Goal: Find specific page/section: Find specific page/section

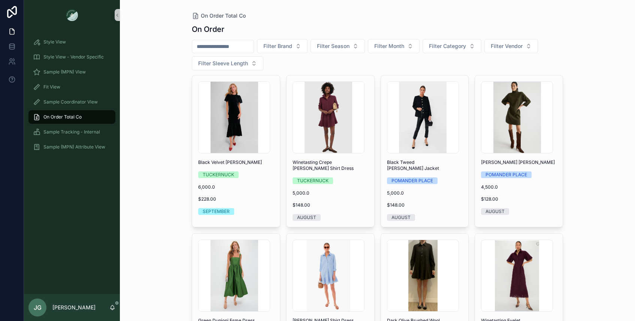
click at [243, 47] on input "scrollable content" at bounding box center [222, 46] width 61 height 10
click at [83, 69] on span "Sample (MPN) View" at bounding box center [64, 72] width 42 height 6
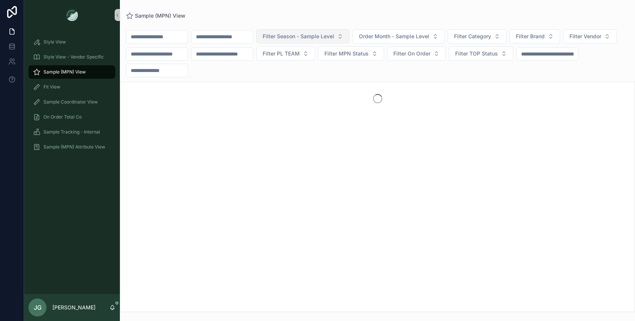
click at [318, 34] on span "Filter Season - Sample Level" at bounding box center [299, 36] width 72 height 7
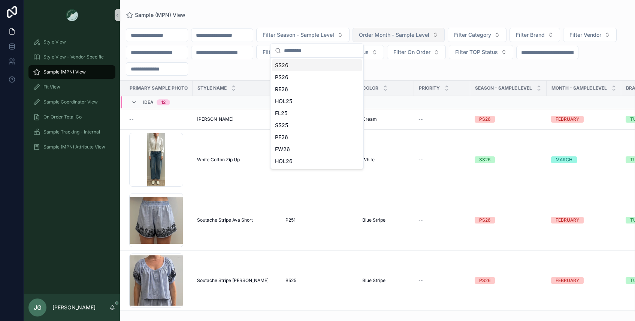
click at [390, 33] on span "Order Month - Sample Level" at bounding box center [394, 34] width 70 height 7
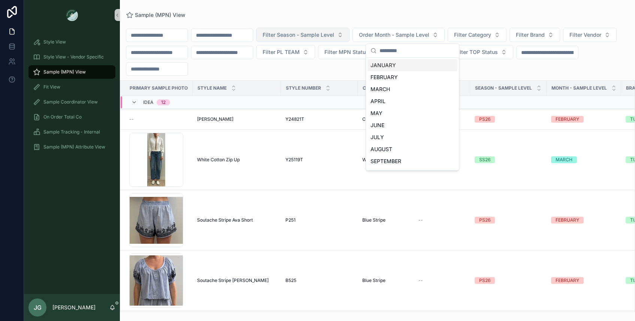
click at [334, 32] on span "Filter Season - Sample Level" at bounding box center [299, 34] width 72 height 7
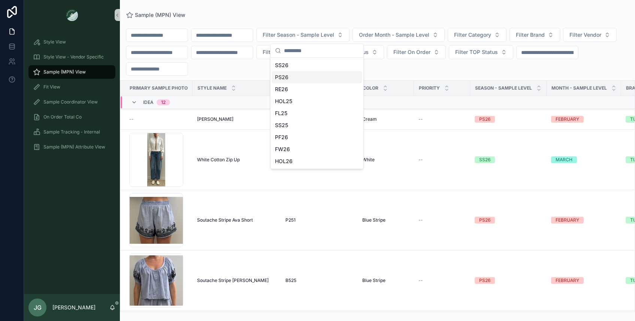
click at [309, 81] on div "PS26" at bounding box center [317, 77] width 90 height 12
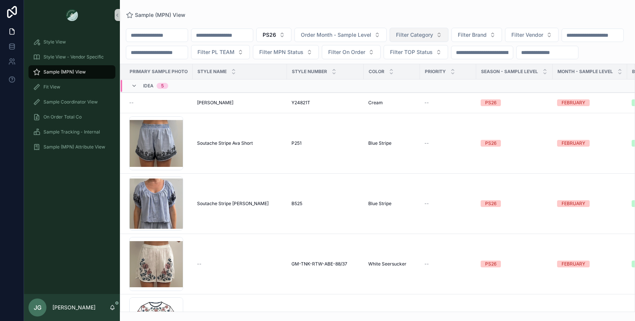
click at [448, 37] on button "Filter Category" at bounding box center [419, 35] width 59 height 14
type input "****"
click at [413, 59] on div "PS26 Order Month - Sample Level Filter Category Filter Brand Filter Vendor Filt…" at bounding box center [377, 43] width 515 height 31
click at [430, 33] on span "Filter Category" at bounding box center [414, 34] width 37 height 7
click at [422, 66] on div "Dresses" at bounding box center [433, 65] width 90 height 12
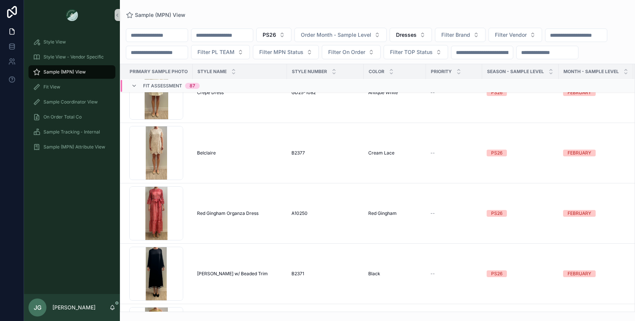
scroll to position [2765, 0]
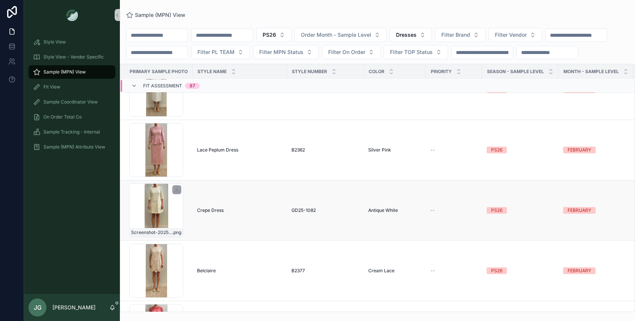
click at [145, 206] on div "Screenshot-2025-08-26-at-3.33.00-PM .png" at bounding box center [156, 210] width 54 height 54
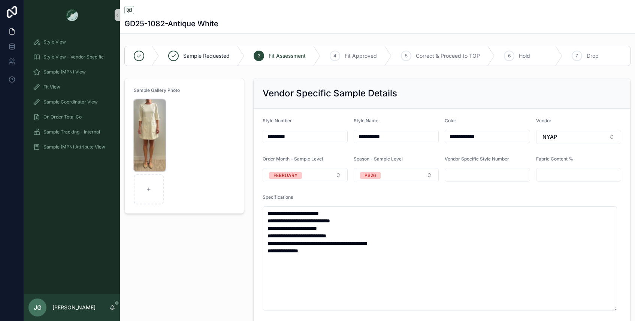
click at [149, 139] on img "scrollable content" at bounding box center [150, 135] width 32 height 72
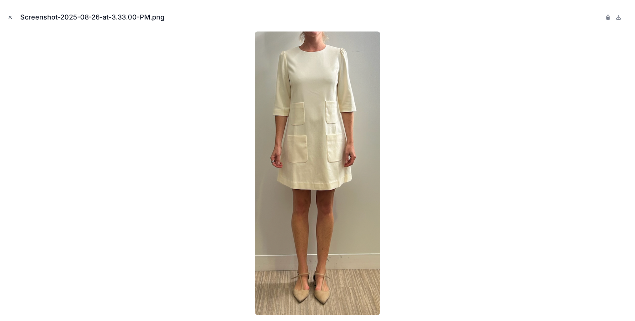
click at [8, 16] on icon "Close modal" at bounding box center [9, 17] width 5 height 5
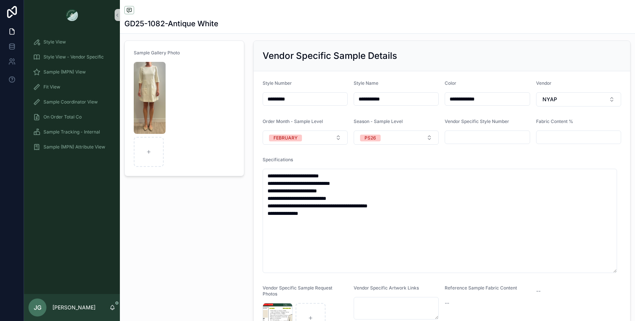
scroll to position [58, 0]
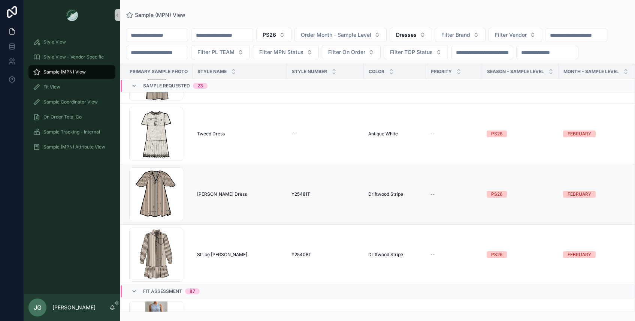
scroll to position [1205, 0]
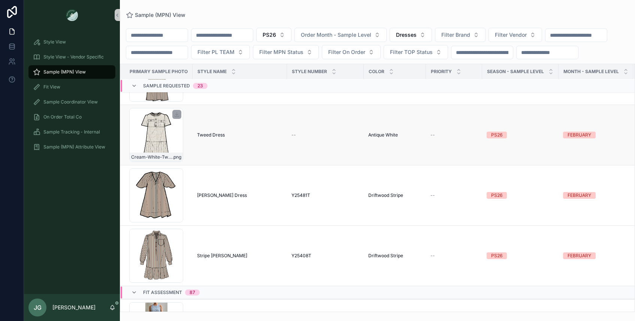
click at [168, 149] on div "Cream-White-Tweed-Dress .png" at bounding box center [156, 135] width 54 height 54
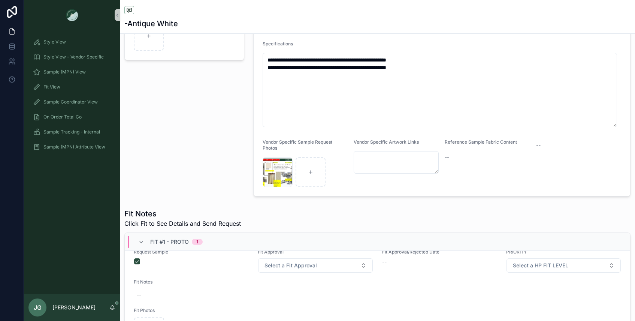
scroll to position [18, 0]
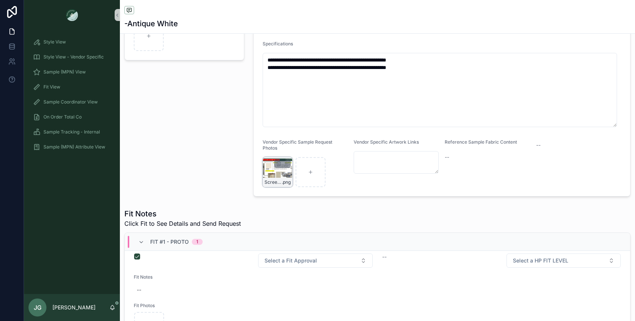
click at [272, 173] on div "Screenshot-2025-07-31-at-11.54.11-AM .png" at bounding box center [278, 172] width 30 height 30
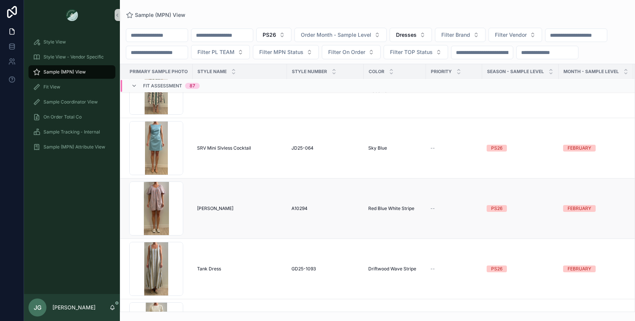
scroll to position [3552, 0]
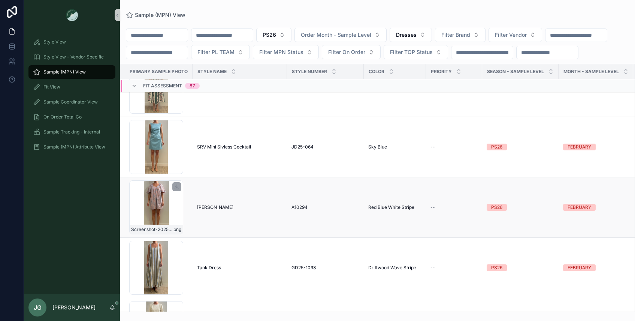
click at [157, 197] on div "Screenshot-2025-09-09-at-4.40.10-PM .png" at bounding box center [156, 207] width 54 height 54
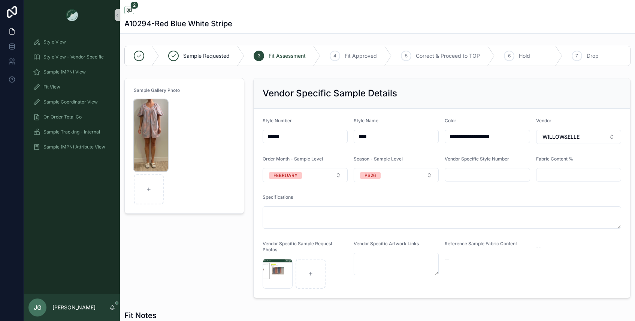
click at [162, 145] on img "scrollable content" at bounding box center [151, 135] width 34 height 72
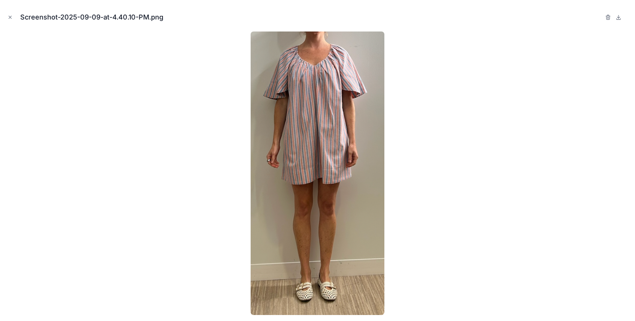
click at [111, 120] on div at bounding box center [317, 172] width 623 height 283
click at [7, 17] on icon "Close modal" at bounding box center [9, 17] width 5 height 5
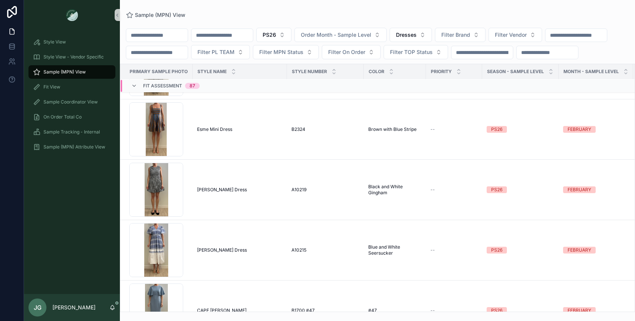
scroll to position [5313, 0]
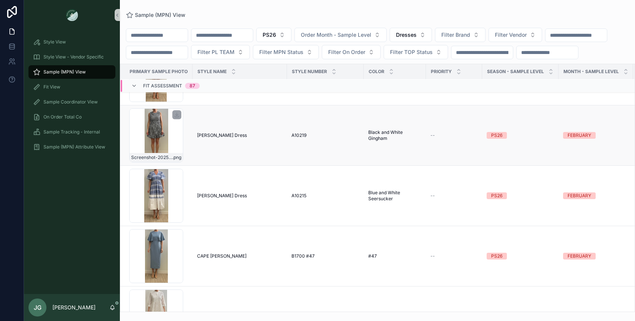
click at [155, 137] on div "Screenshot-2025-08-20-at-1.33.19-PM .png" at bounding box center [156, 135] width 54 height 54
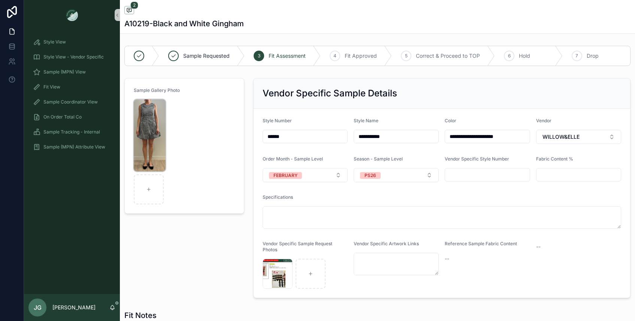
click at [157, 132] on img "scrollable content" at bounding box center [150, 135] width 32 height 72
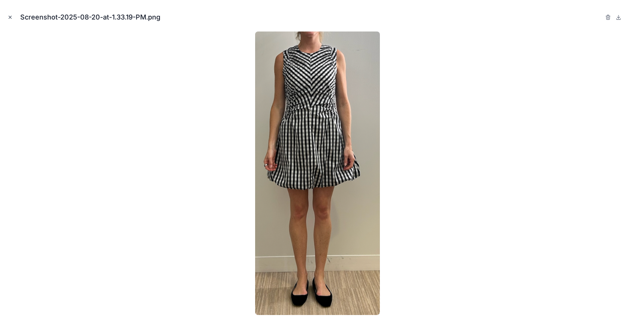
click at [12, 20] on button "Close modal" at bounding box center [10, 17] width 8 height 8
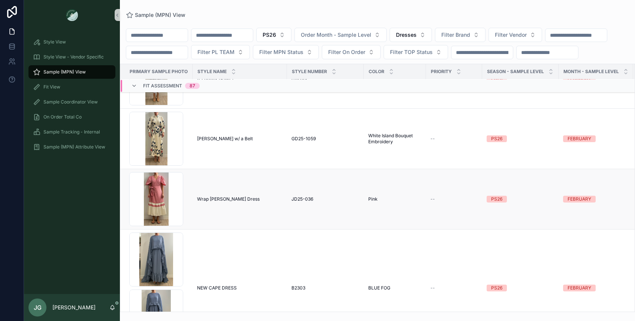
scroll to position [1205, 0]
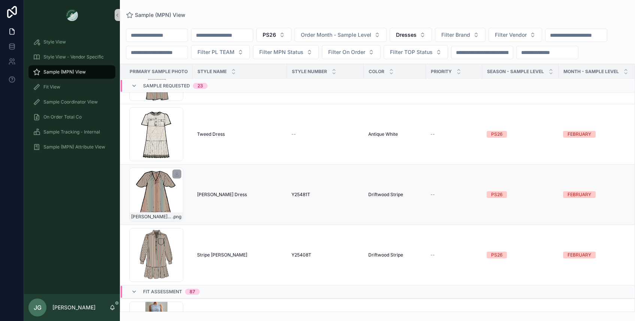
click at [143, 200] on div "[PERSON_NAME]-Striped .png" at bounding box center [156, 194] width 54 height 54
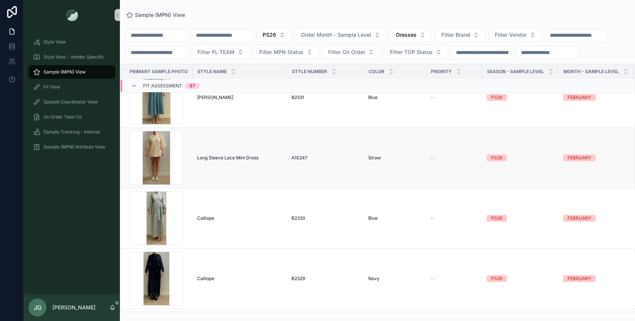
scroll to position [4568, 0]
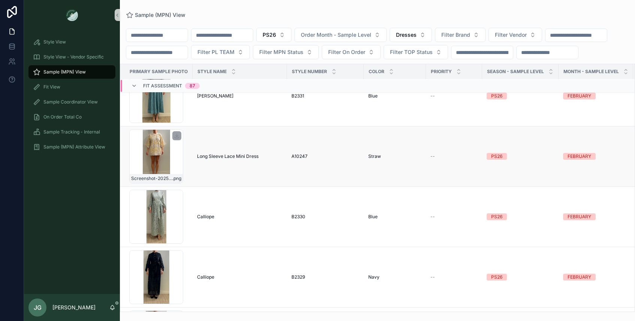
click at [164, 166] on div "Screenshot-2025-09-09-at-4.43.44-PM .png" at bounding box center [156, 156] width 54 height 54
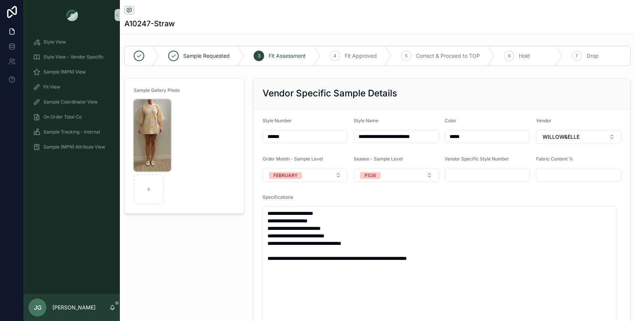
click at [154, 153] on img "scrollable content" at bounding box center [152, 135] width 37 height 72
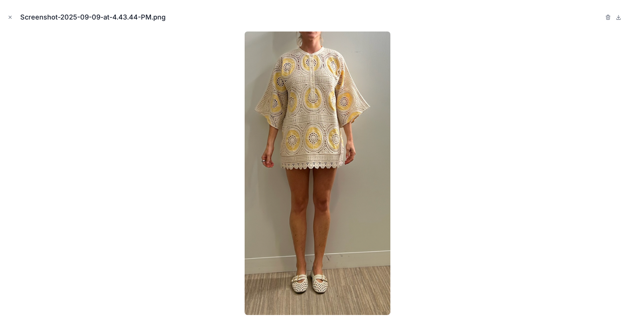
click at [154, 153] on div at bounding box center [317, 172] width 623 height 283
click at [13, 20] on div "Screenshot-2025-09-09-at-4.43.44-PM.png" at bounding box center [317, 17] width 623 height 22
click at [12, 19] on icon "Close modal" at bounding box center [9, 17] width 5 height 5
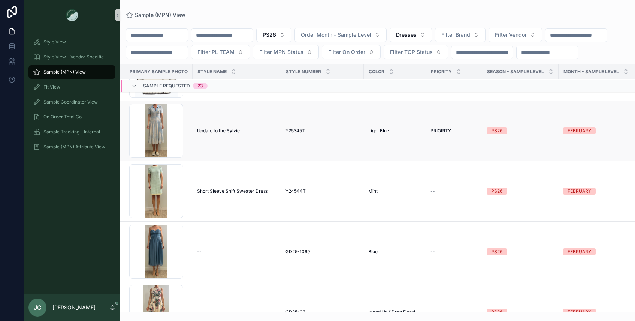
scroll to position [164, 0]
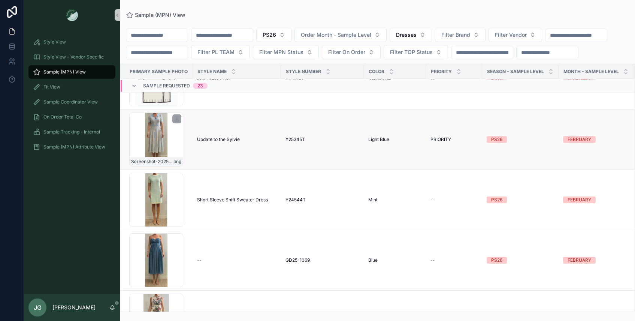
click at [161, 142] on div "Screenshot-2025-08-07-at-11.18.27-AM .png" at bounding box center [156, 139] width 54 height 54
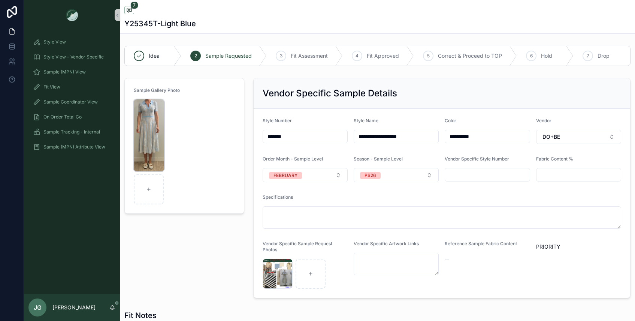
scroll to position [93, 0]
click at [155, 142] on img "scrollable content" at bounding box center [149, 135] width 30 height 72
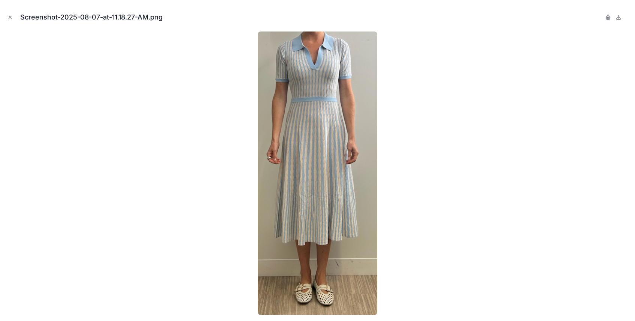
click at [156, 139] on div at bounding box center [317, 172] width 623 height 283
